Goal: Register for event/course

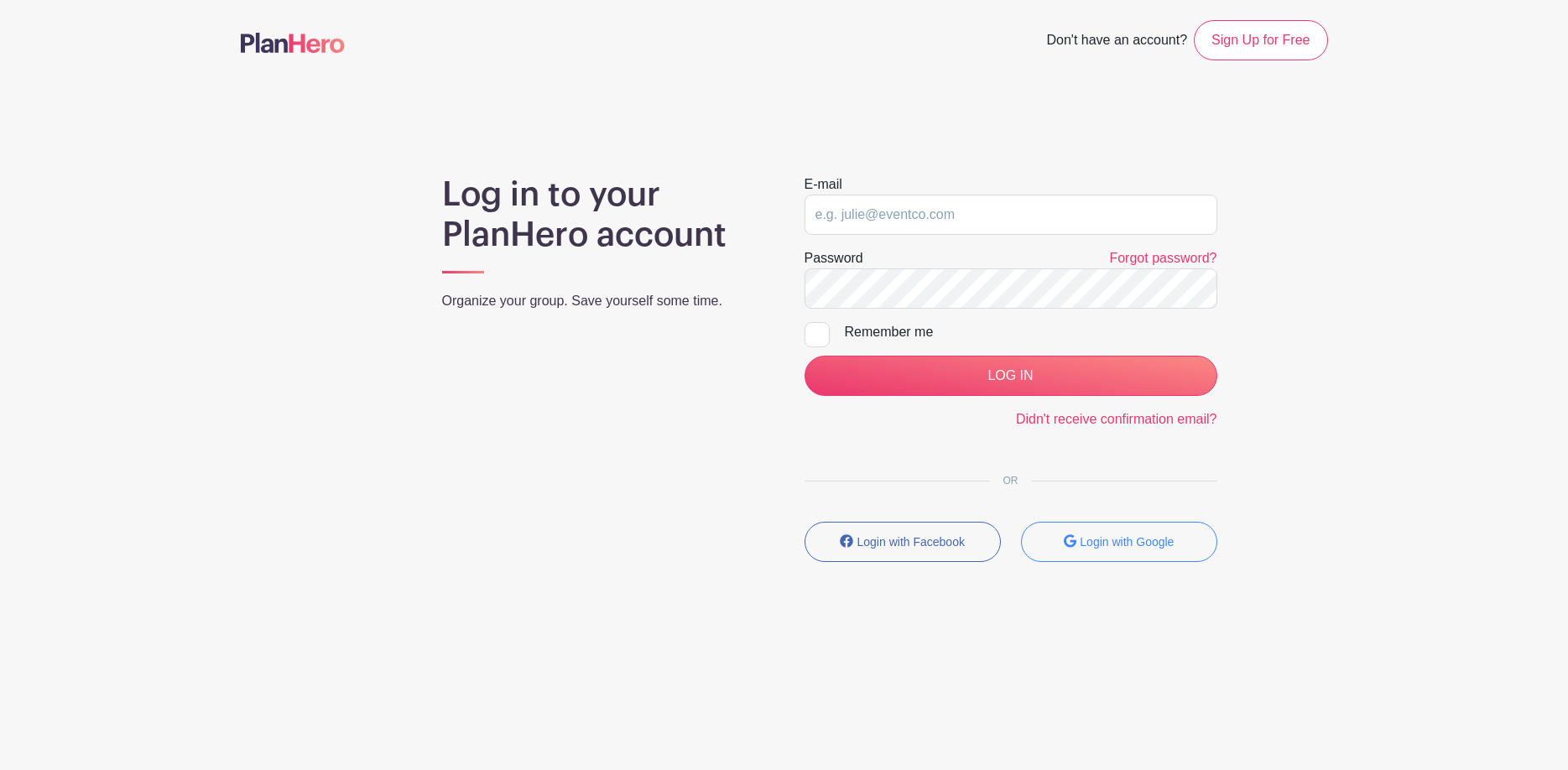
click at [992, 312] on form "E-mail Password Forgot password? Remember me LOG IN Didn't receive confirmation…" at bounding box center [1011, 302] width 413 height 255
click at [1005, 215] on input "email" at bounding box center [1011, 215] width 413 height 40
click at [992, 220] on input "email" at bounding box center [1011, 215] width 413 height 40
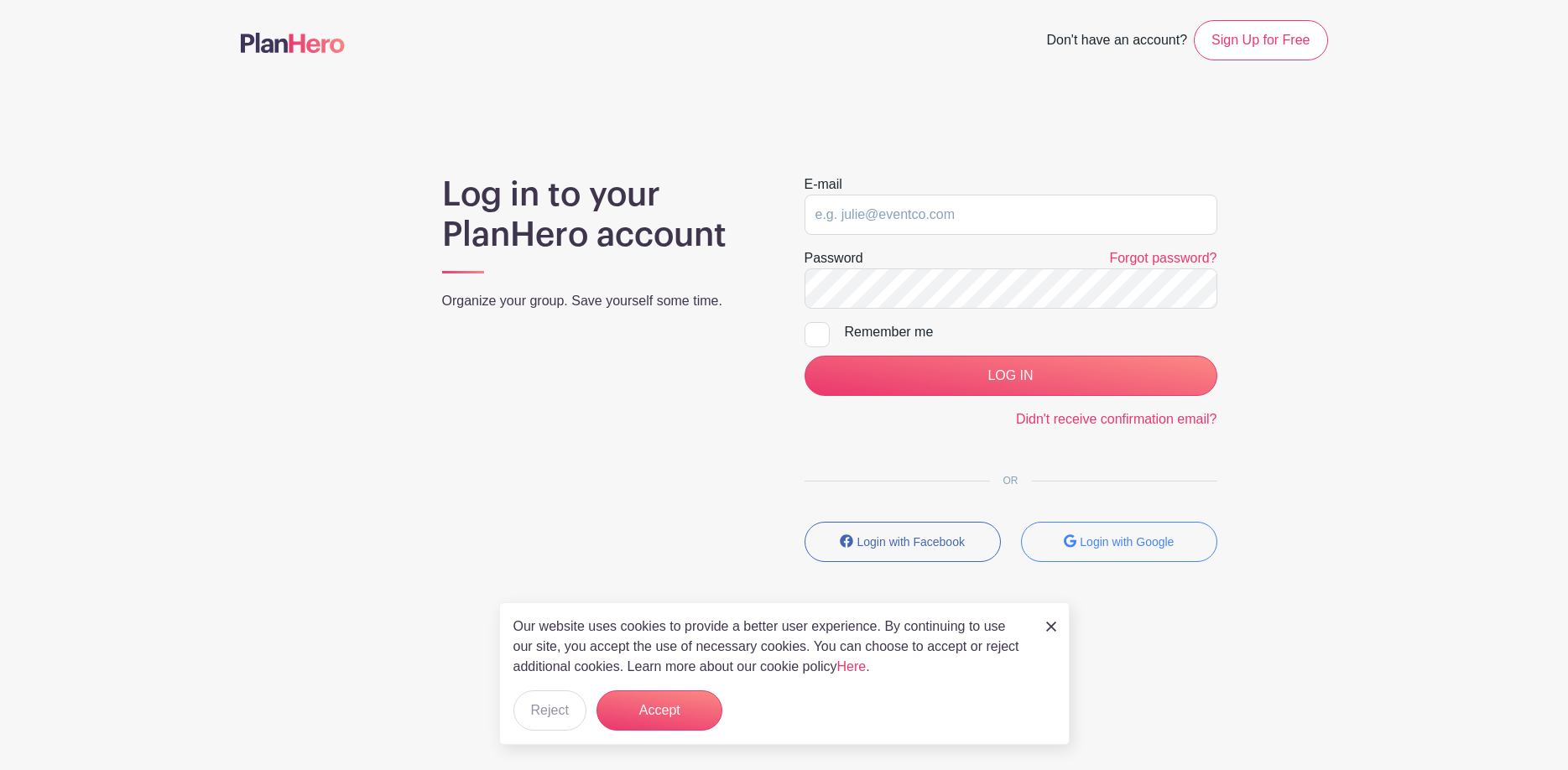
drag, startPoint x: 1061, startPoint y: 632, endPoint x: 1043, endPoint y: 612, distance: 26.9
click at [1061, 631] on div "Our website uses cookies to provide a better user experience. By continuing to …" at bounding box center [784, 674] width 571 height 142
click at [1043, 613] on div "Our website uses cookies to provide a better user experience. By continuing to …" at bounding box center [784, 674] width 571 height 142
click at [1051, 629] on img at bounding box center [1051, 626] width 10 height 10
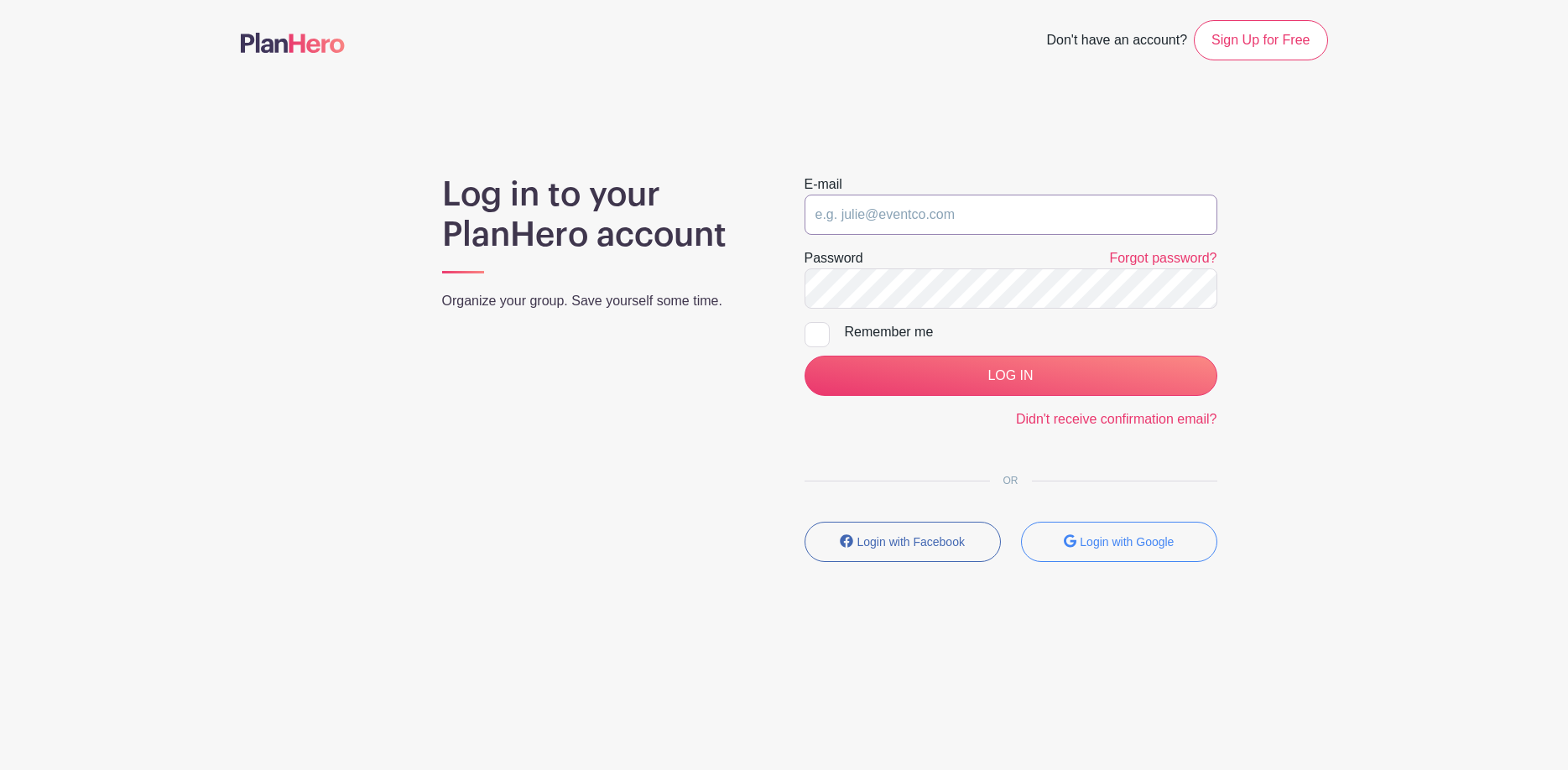
drag, startPoint x: 828, startPoint y: 209, endPoint x: 846, endPoint y: 238, distance: 34.1
click at [828, 210] on input "email" at bounding box center [1011, 215] width 413 height 40
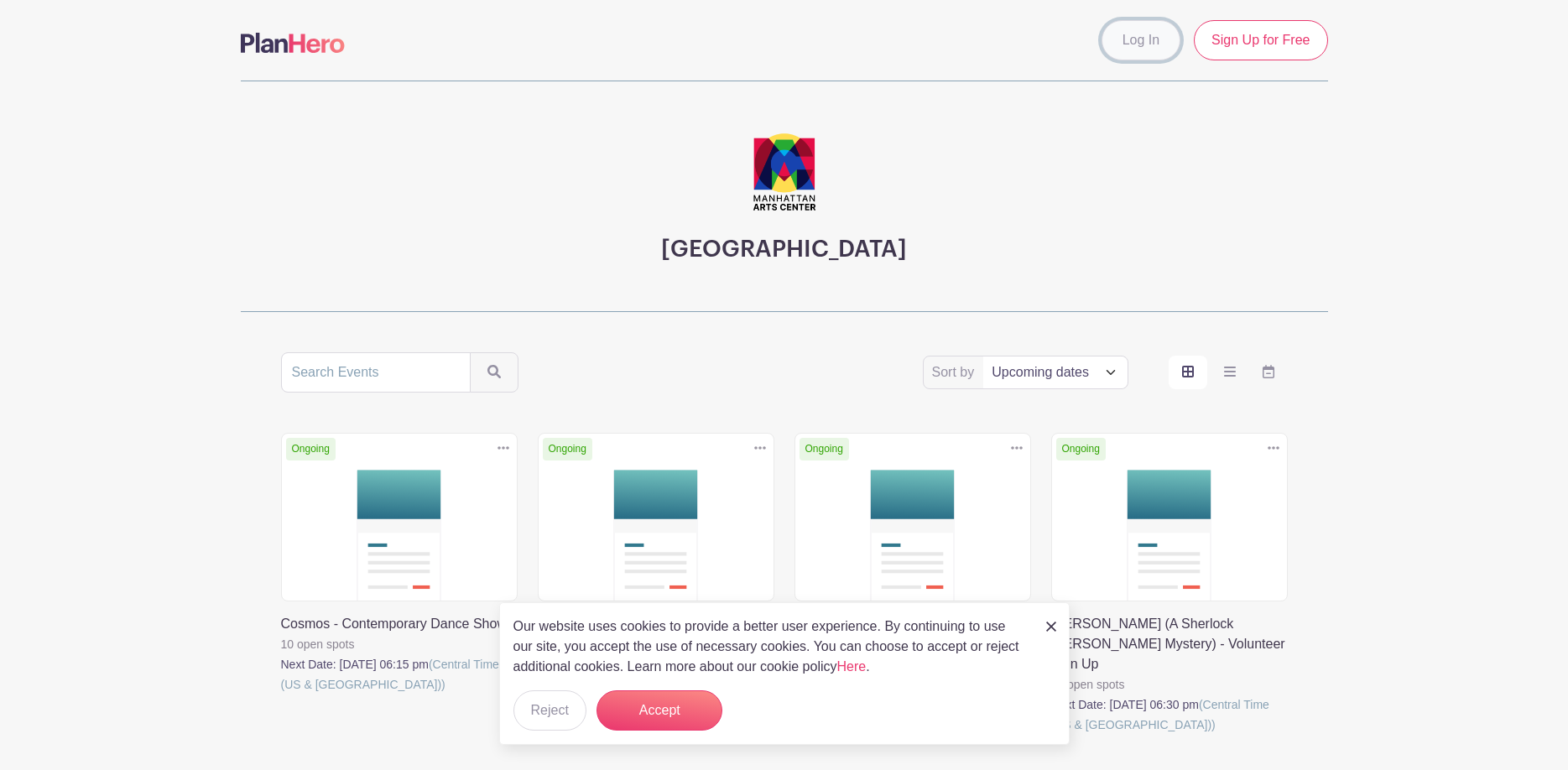
click at [1141, 35] on link "Log In" at bounding box center [1141, 40] width 79 height 40
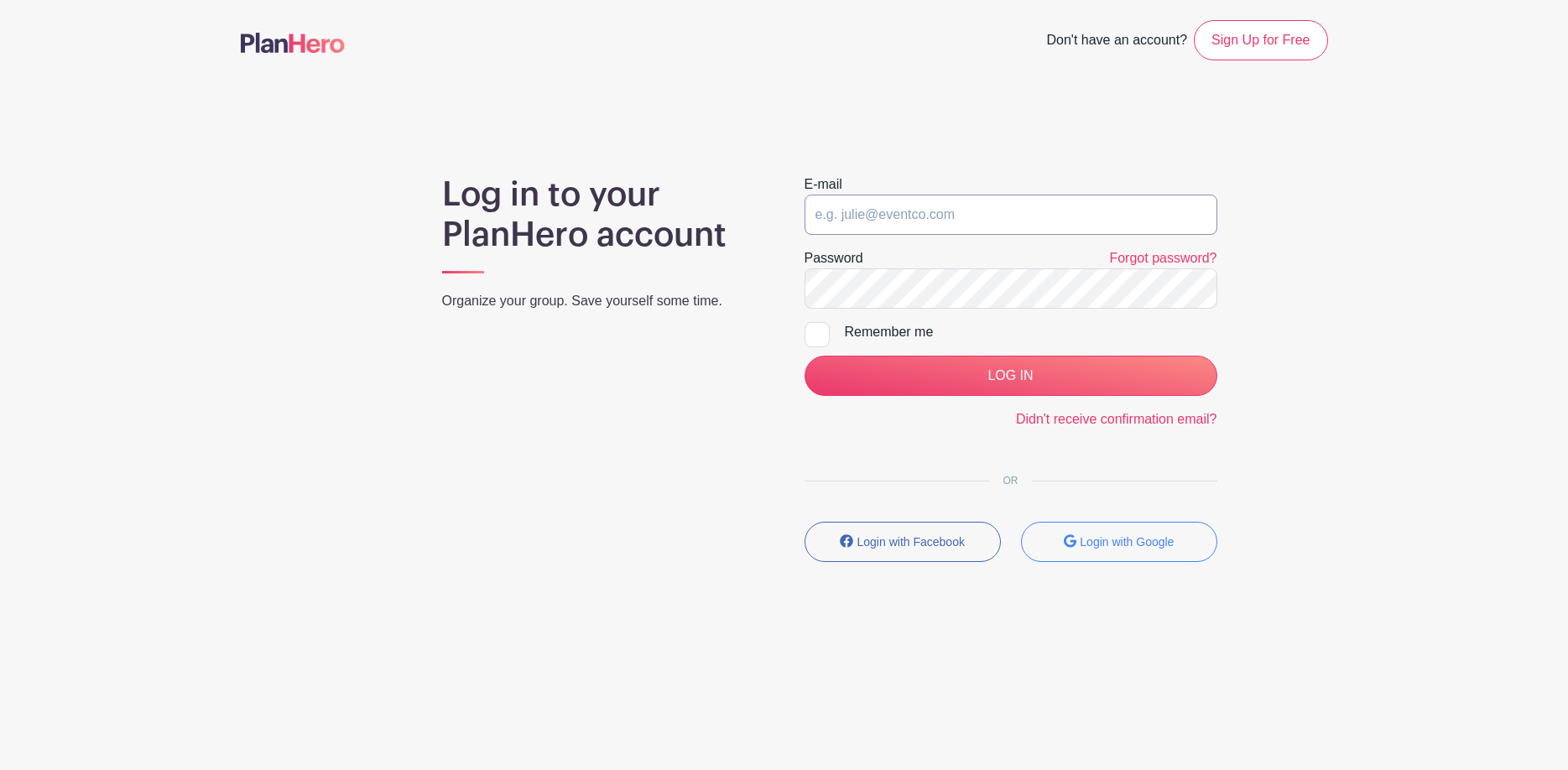
click at [968, 228] on input "email" at bounding box center [1011, 215] width 413 height 40
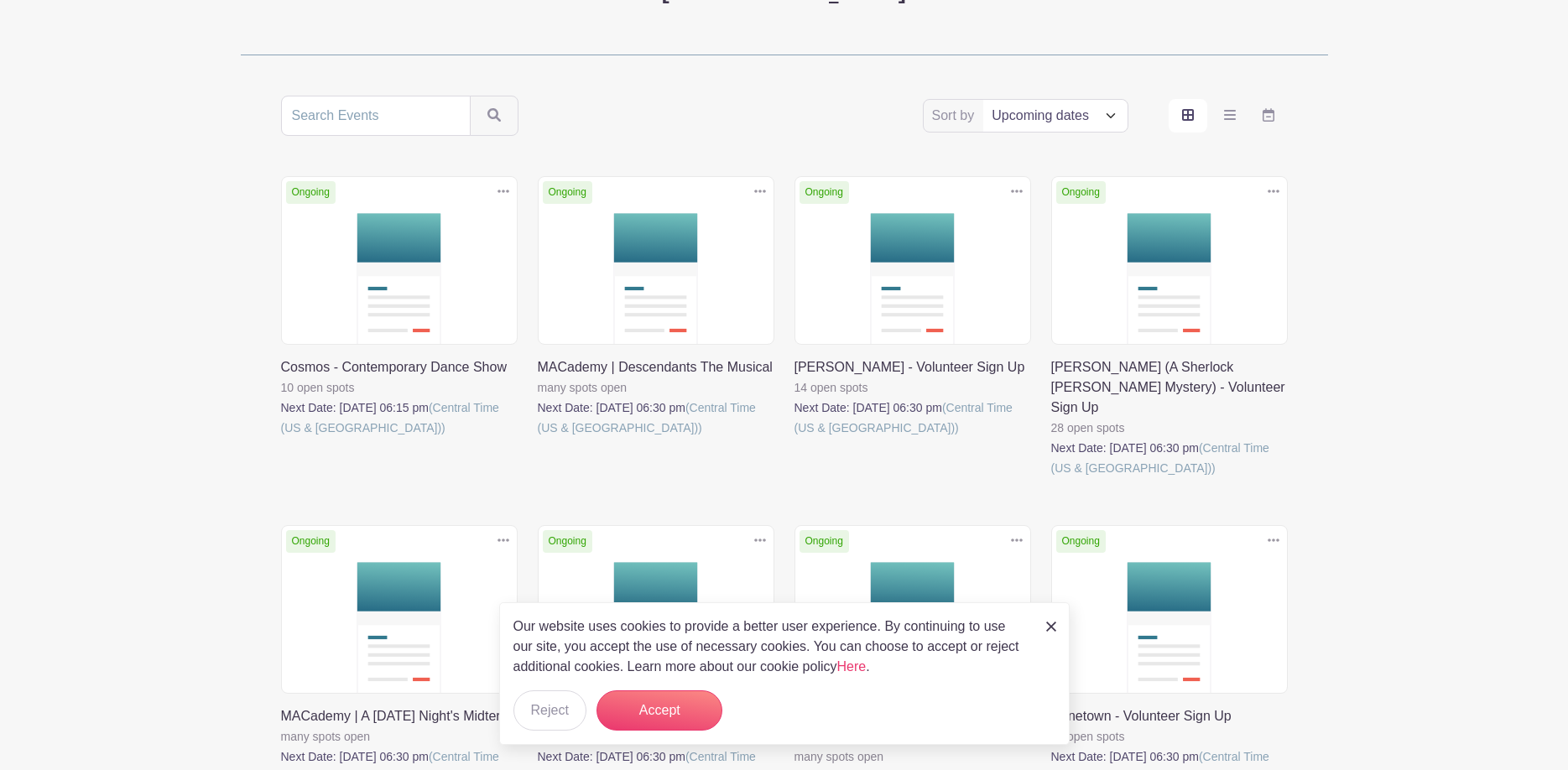
click at [281, 438] on link at bounding box center [281, 438] width 0 height 0
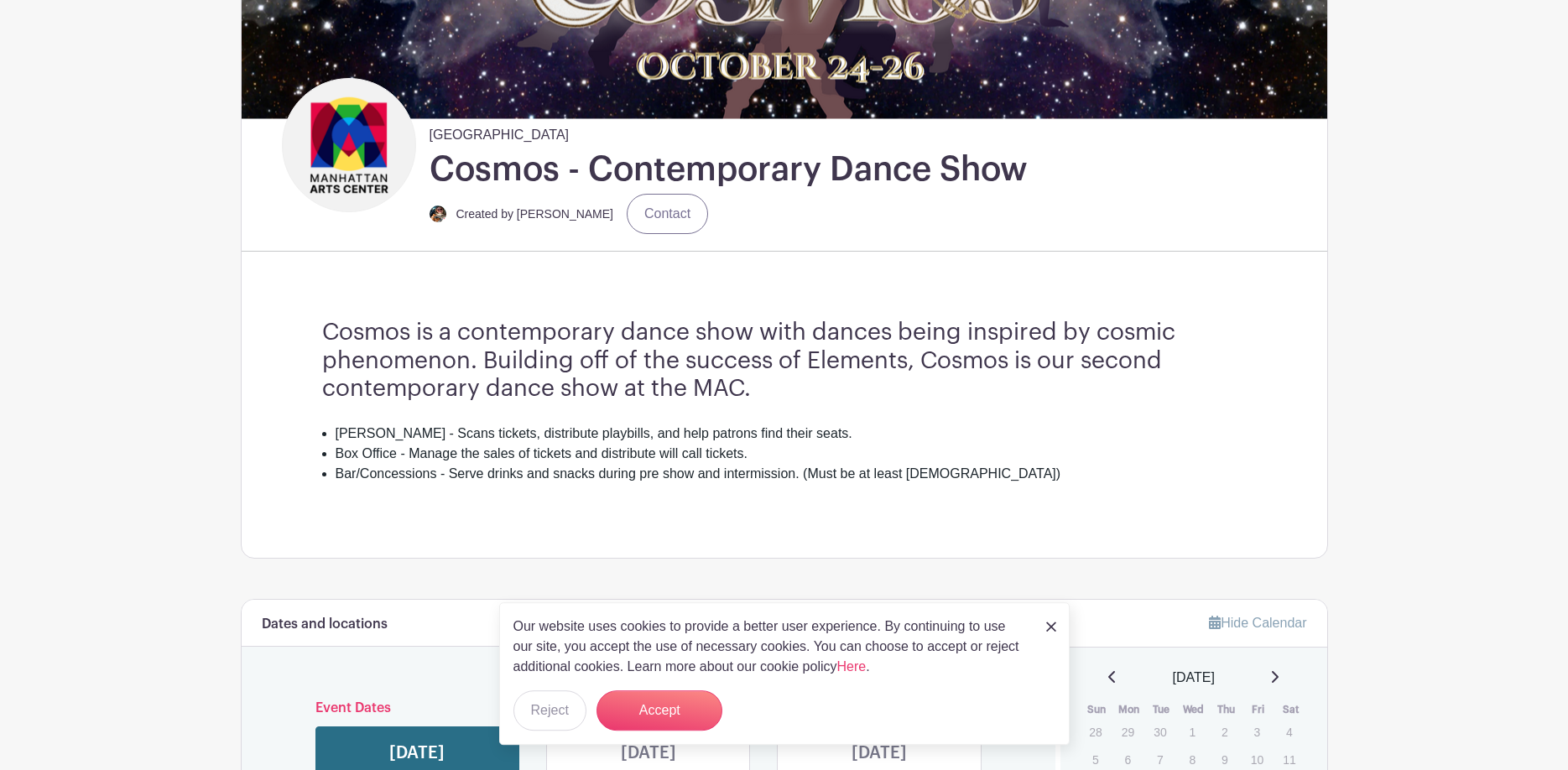
scroll to position [342, 0]
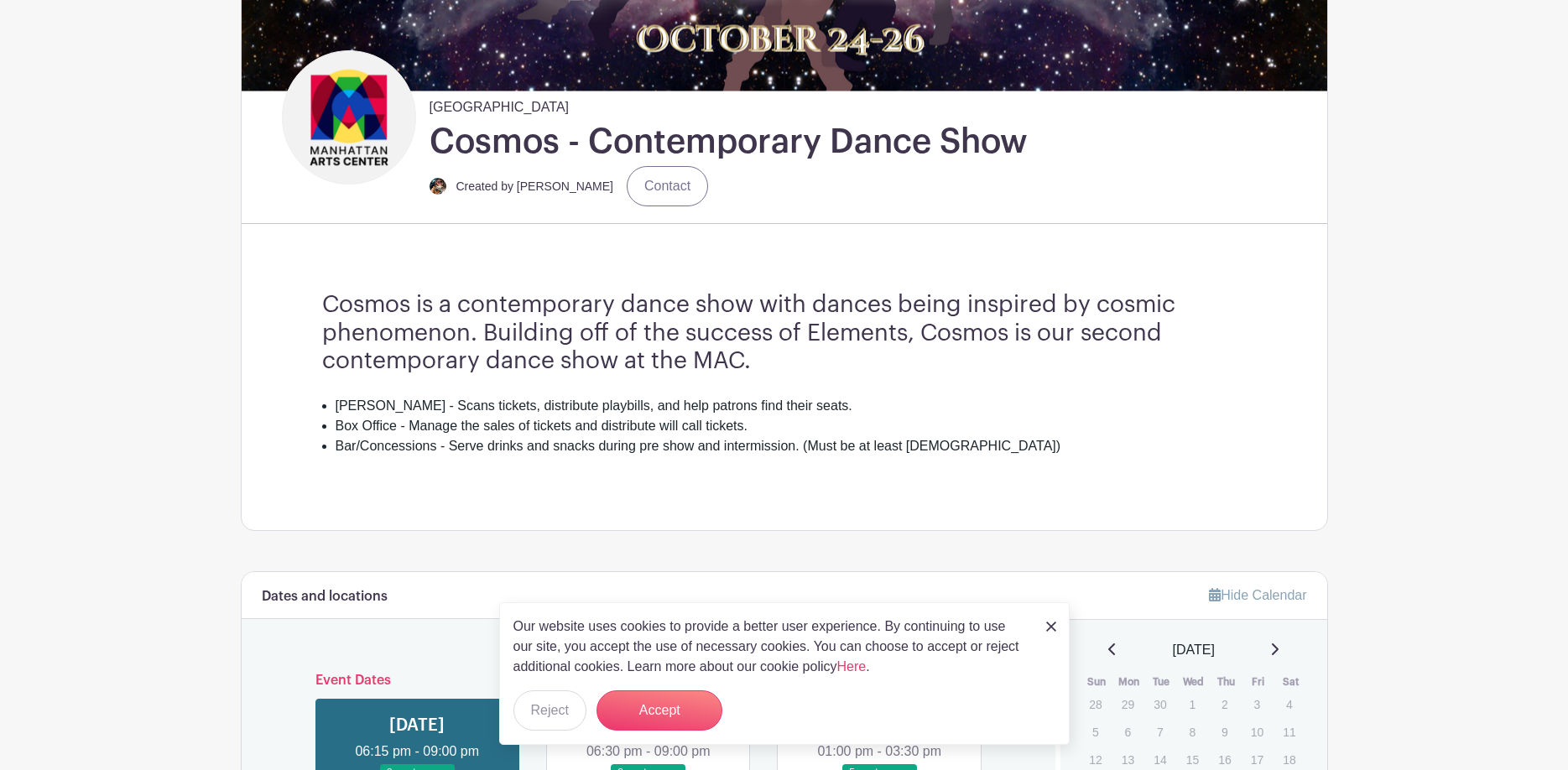
click at [1054, 627] on img at bounding box center [1051, 626] width 10 height 10
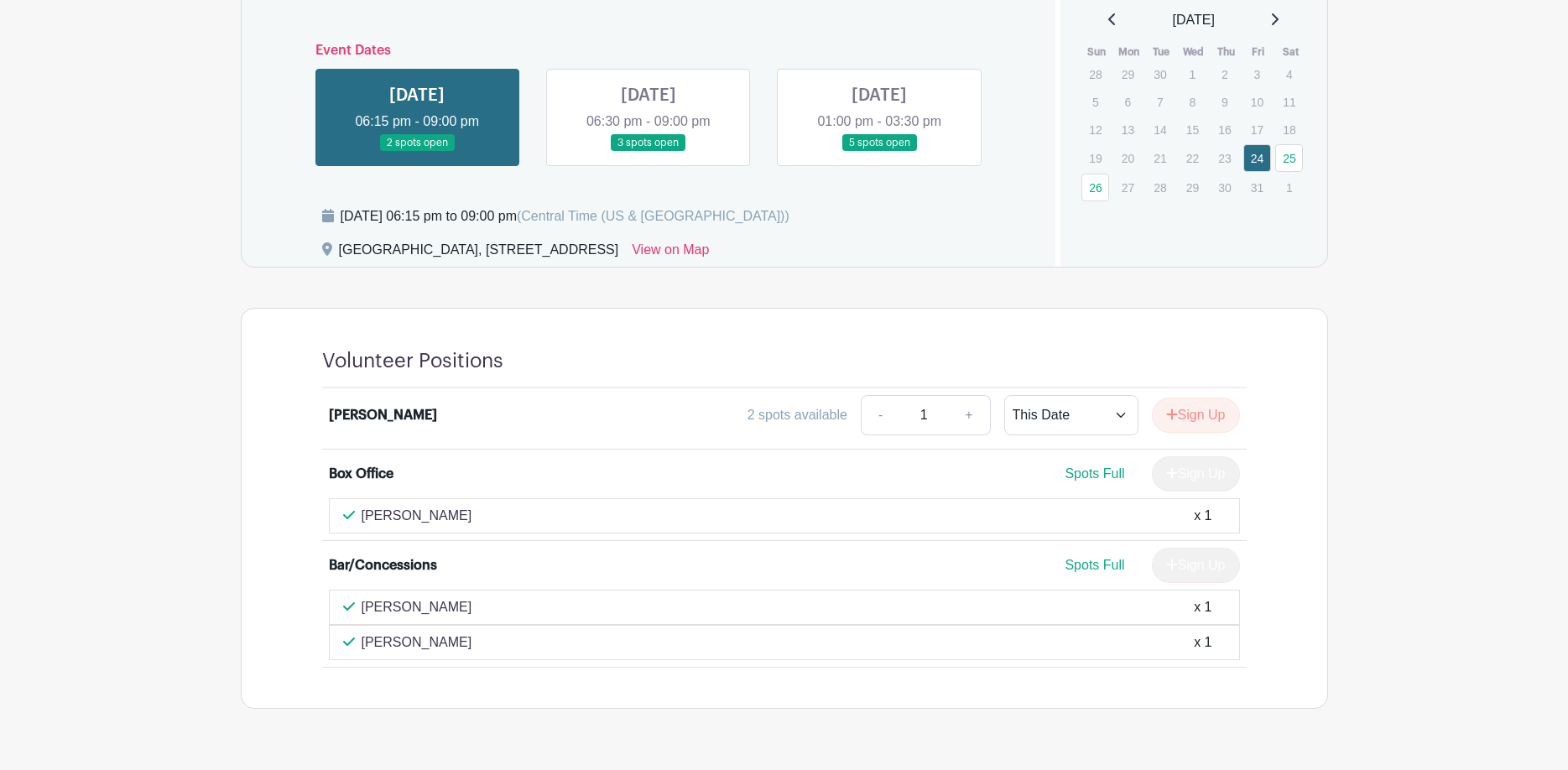
scroll to position [932, 0]
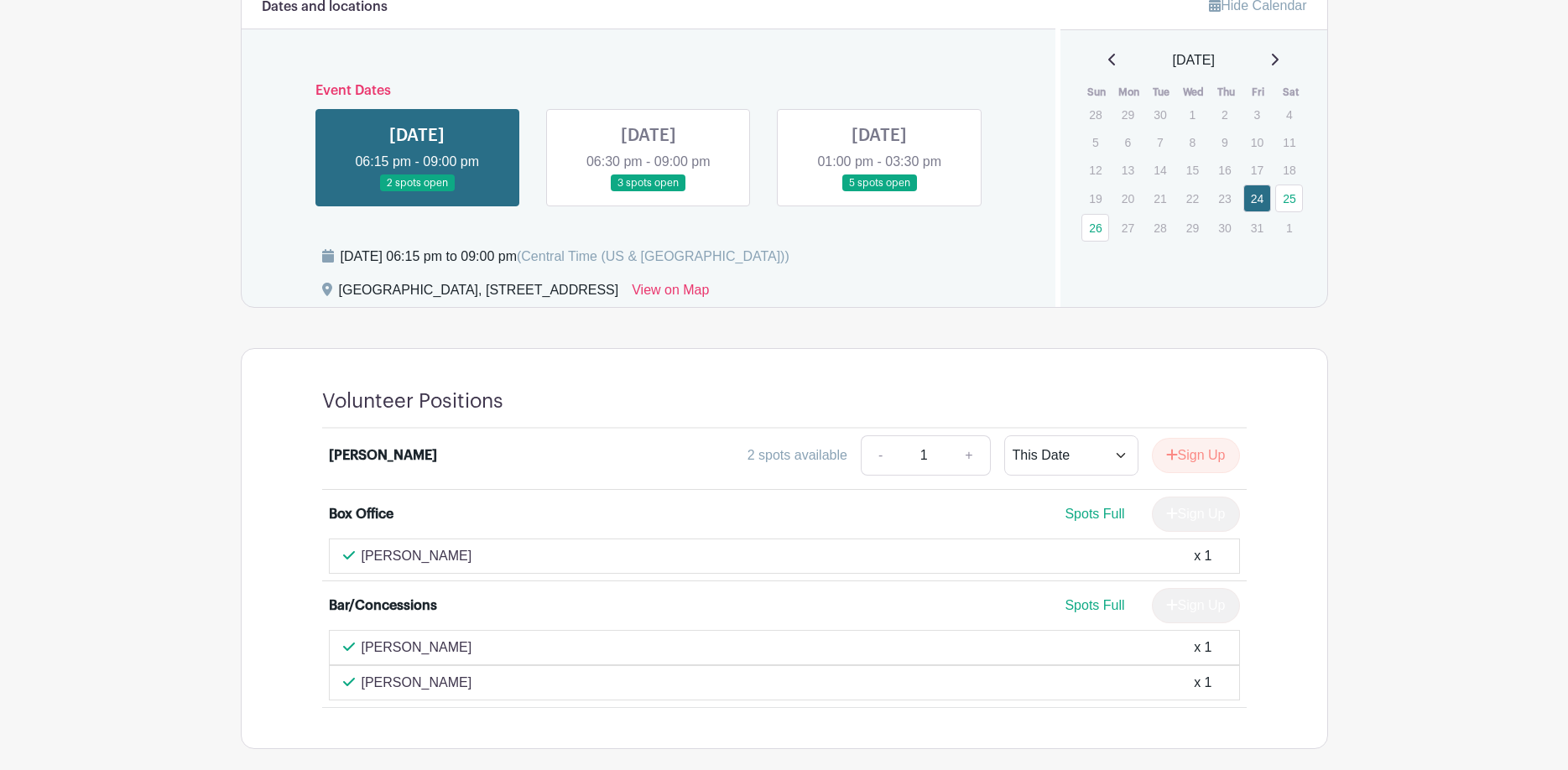
click at [648, 192] on link at bounding box center [648, 192] width 0 height 0
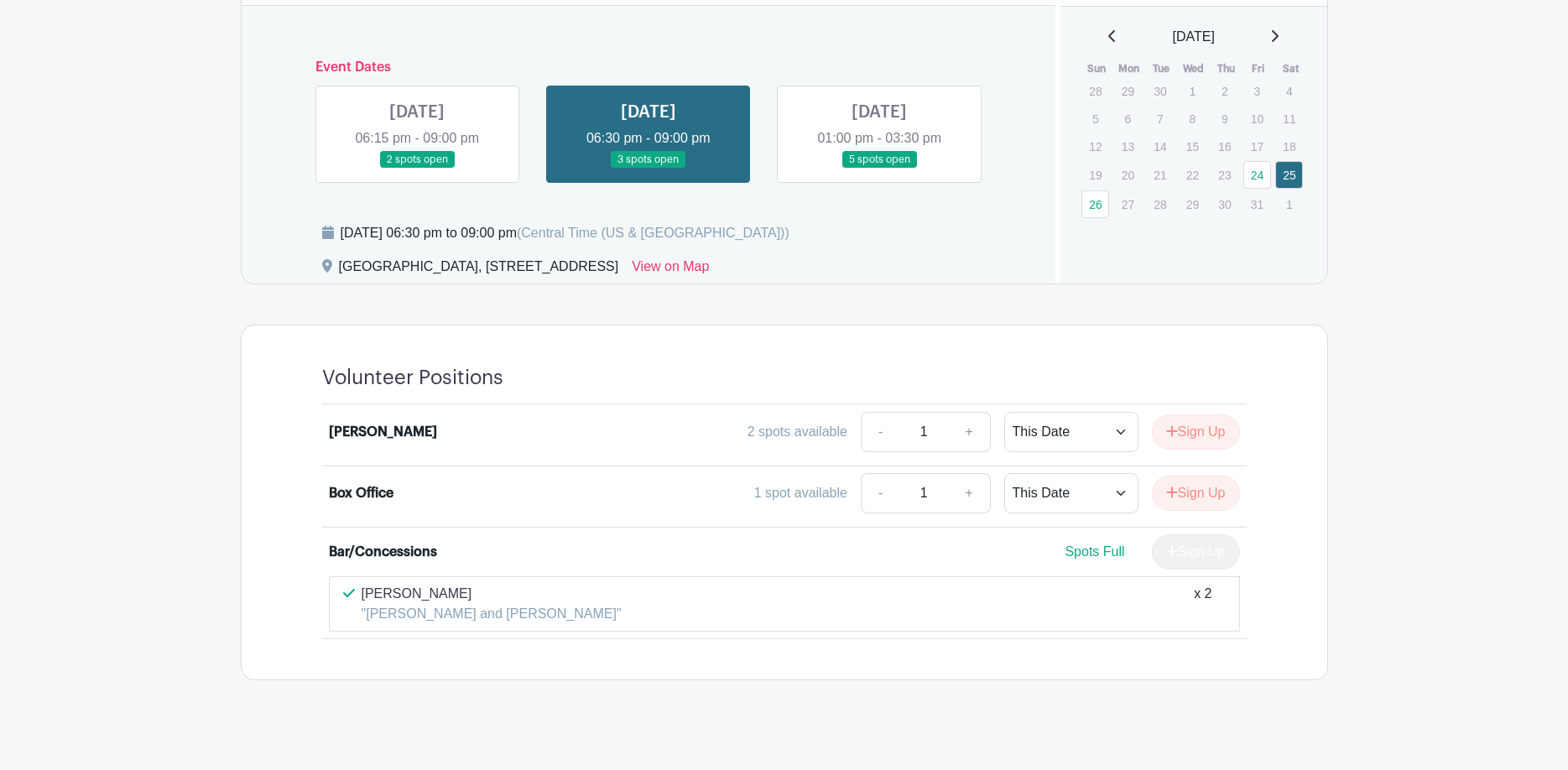
scroll to position [972, 0]
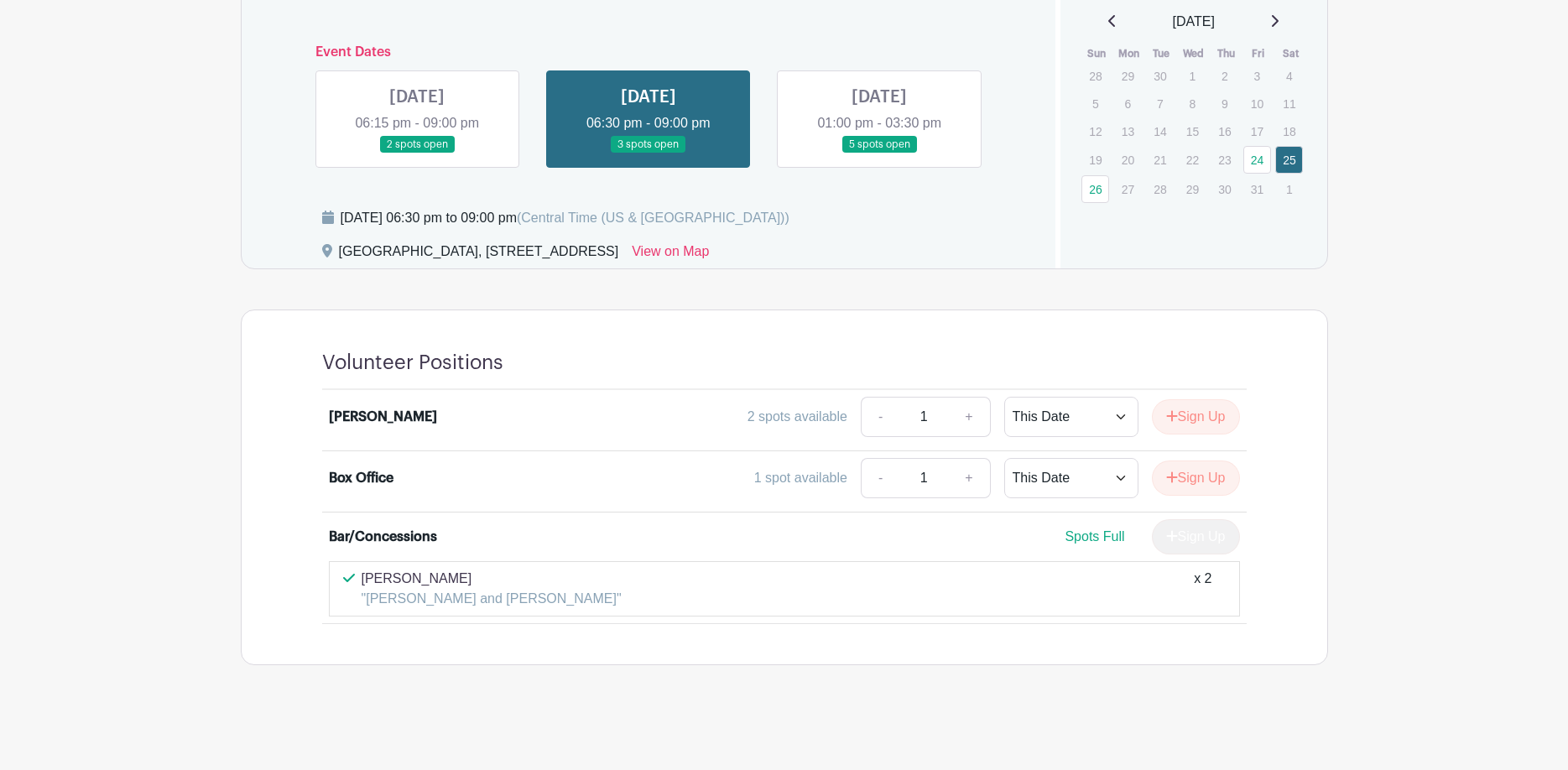
click at [880, 153] on link at bounding box center [880, 153] width 0 height 0
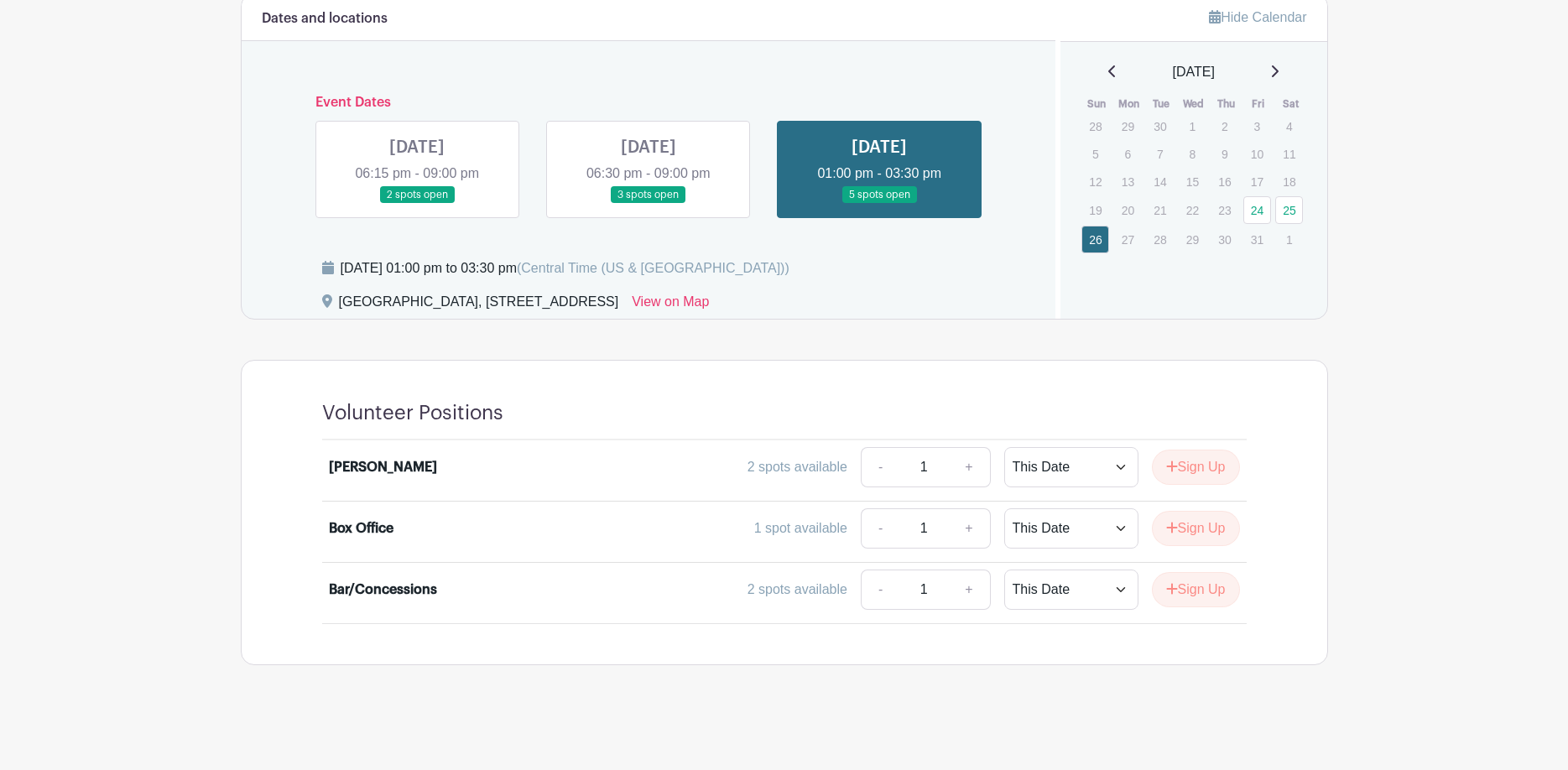
click at [417, 204] on link at bounding box center [417, 204] width 0 height 0
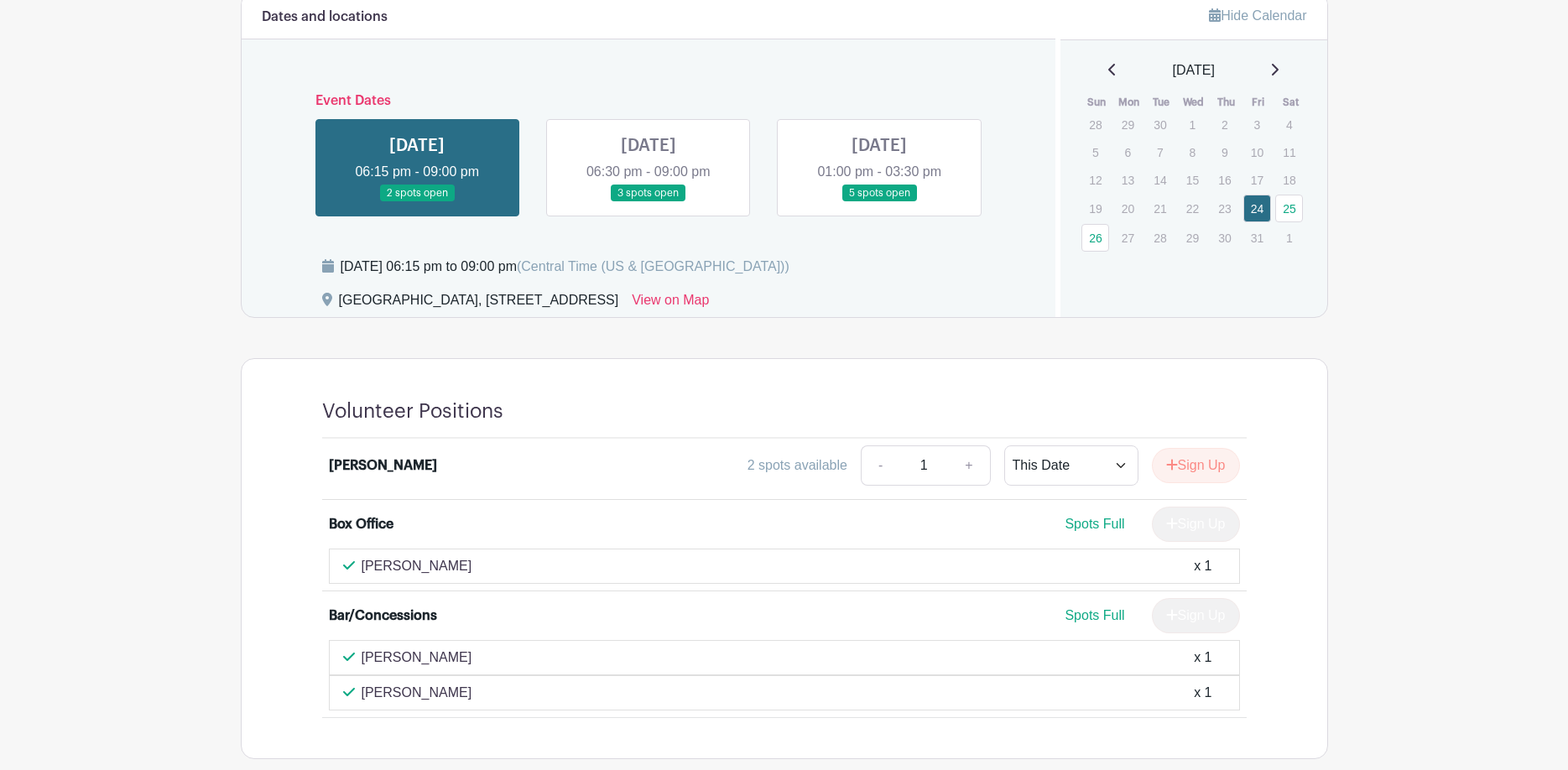
click at [648, 202] on link at bounding box center [648, 202] width 0 height 0
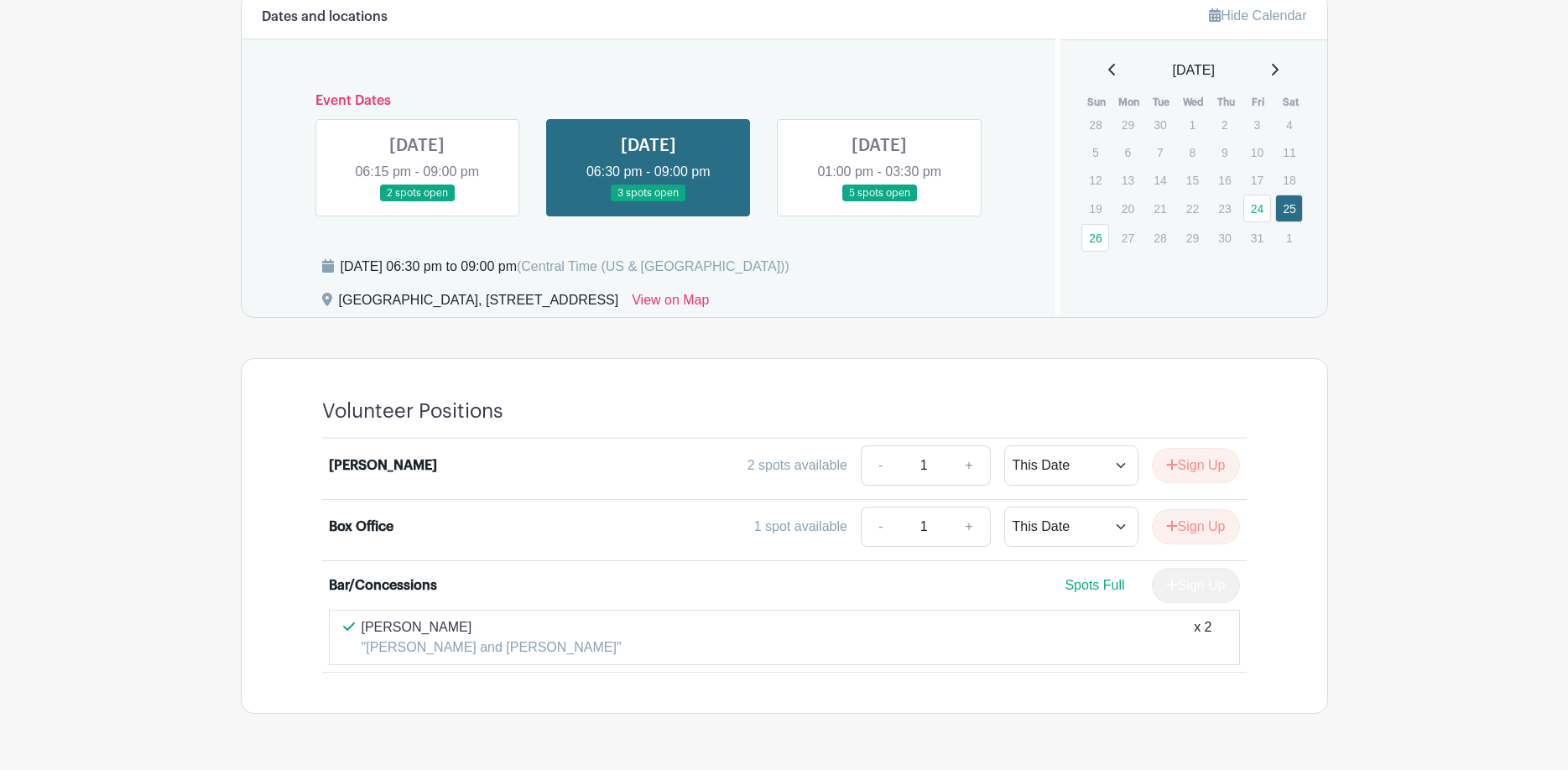
click at [880, 202] on link at bounding box center [880, 202] width 0 height 0
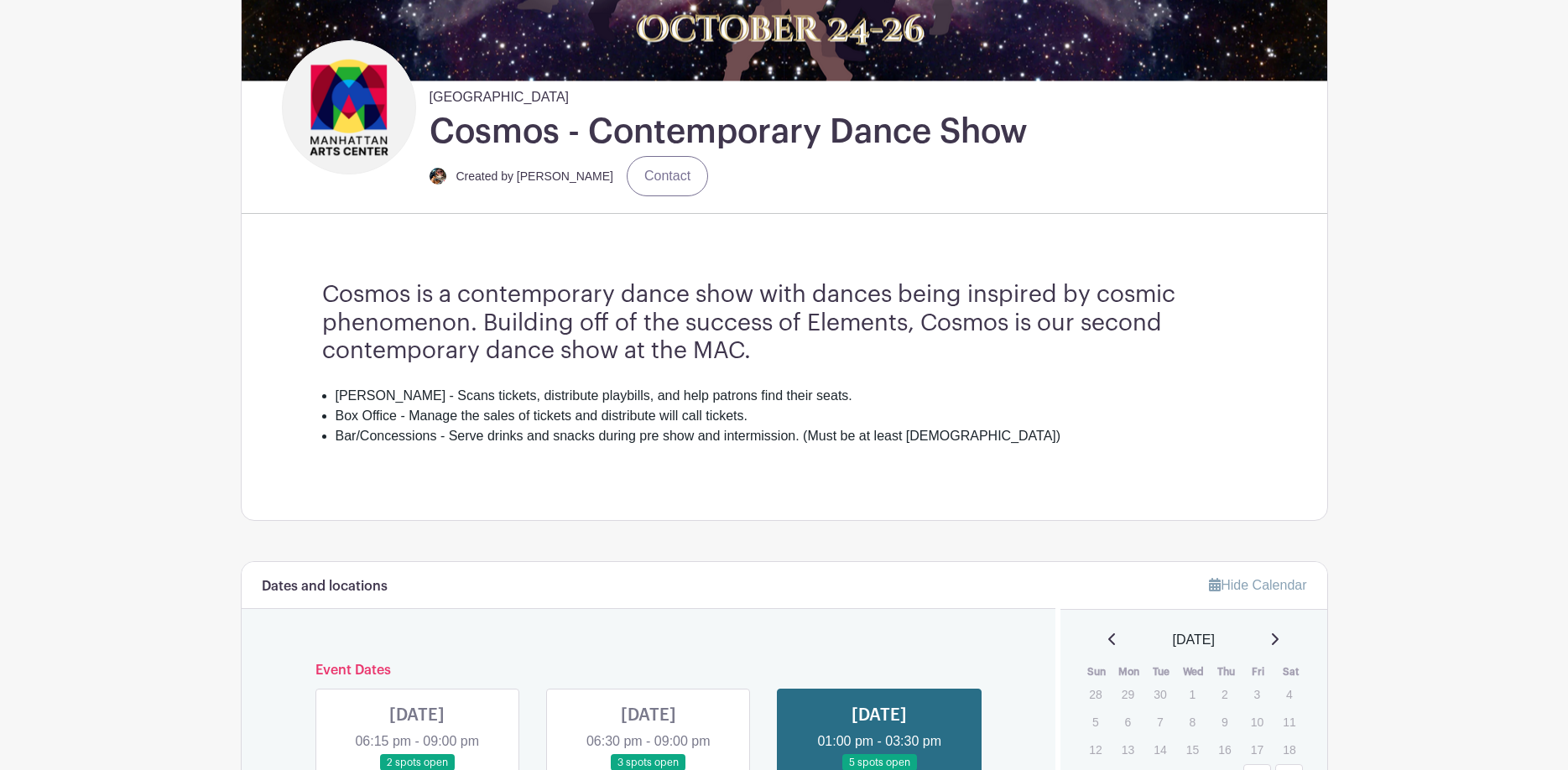
scroll to position [342, 0]
